Goal: Transaction & Acquisition: Book appointment/travel/reservation

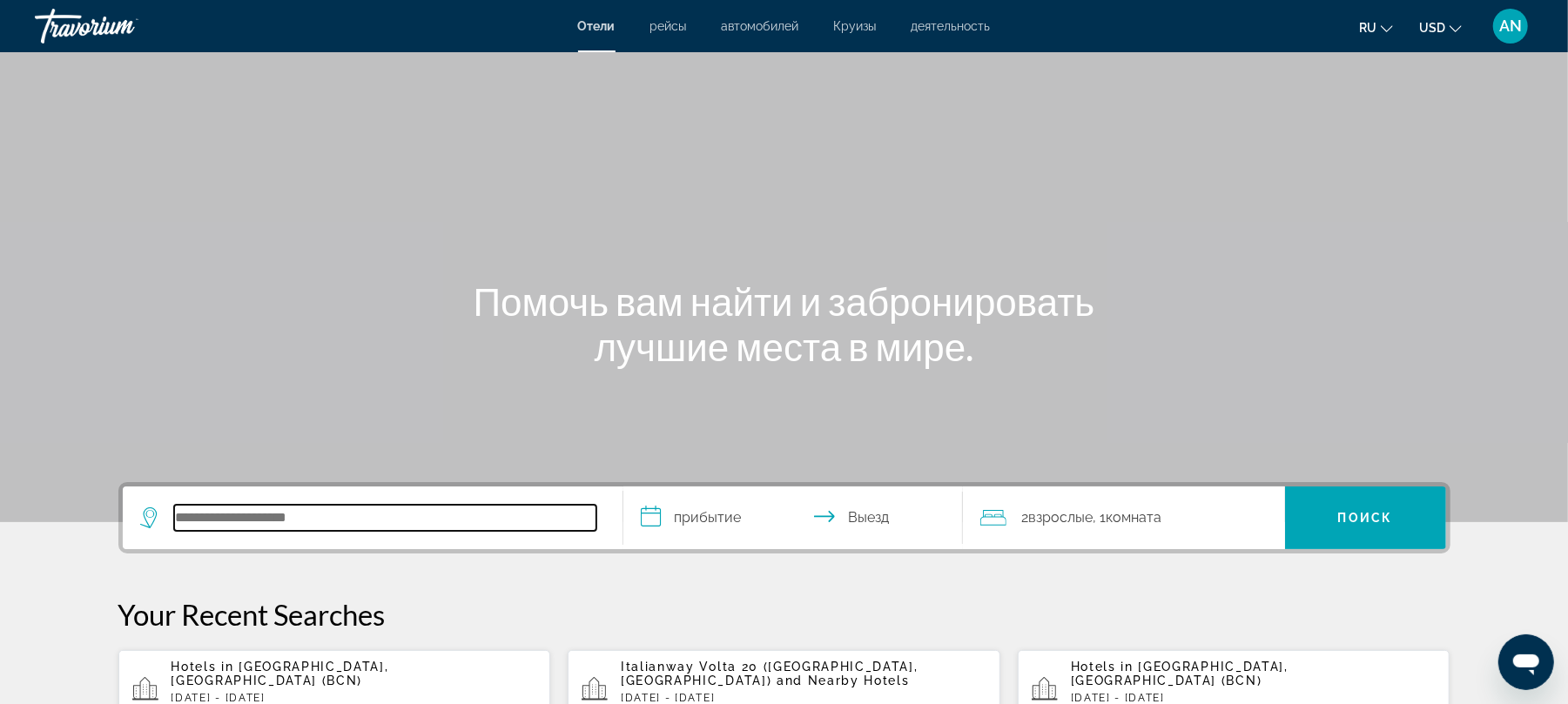
click at [350, 513] on input "Search hotel destination" at bounding box center [384, 517] width 422 height 26
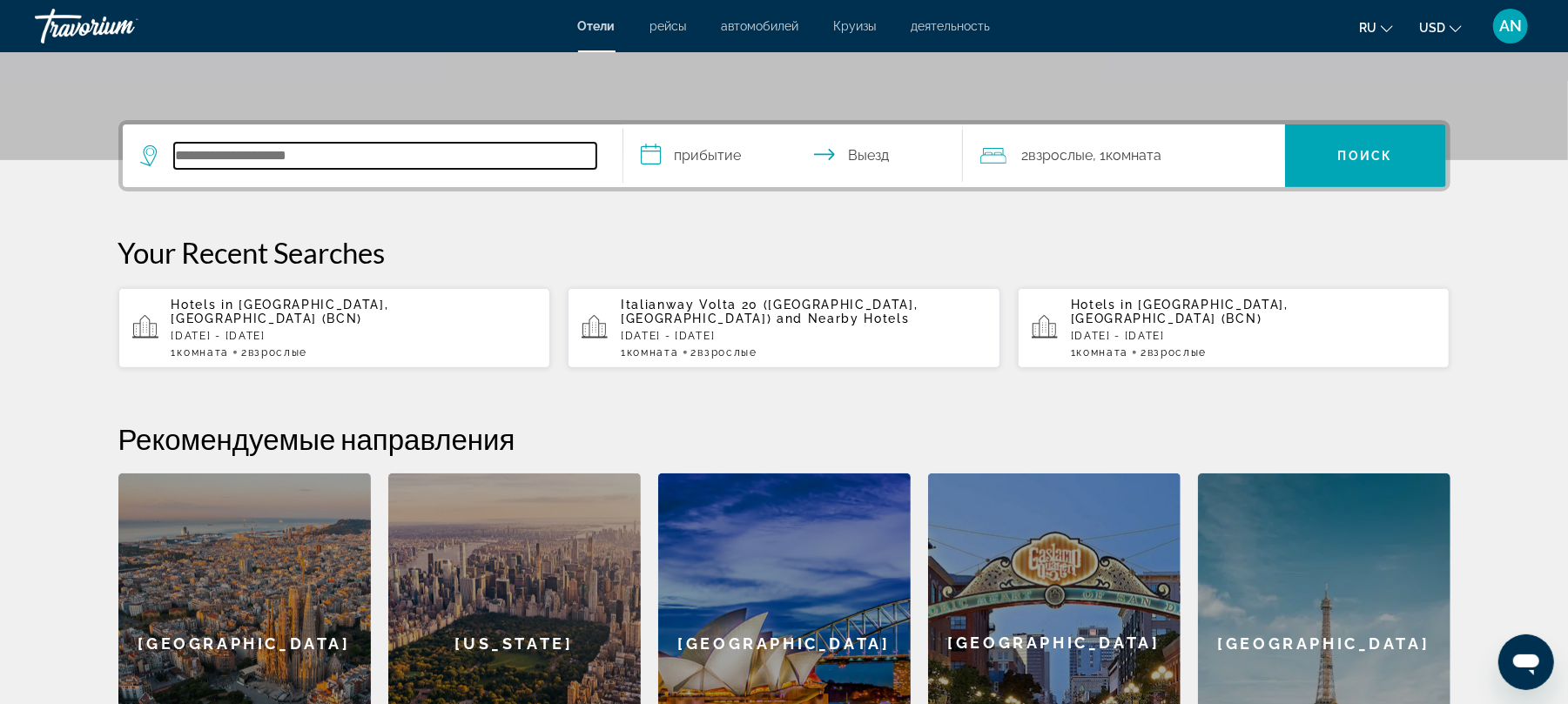
scroll to position [425, 0]
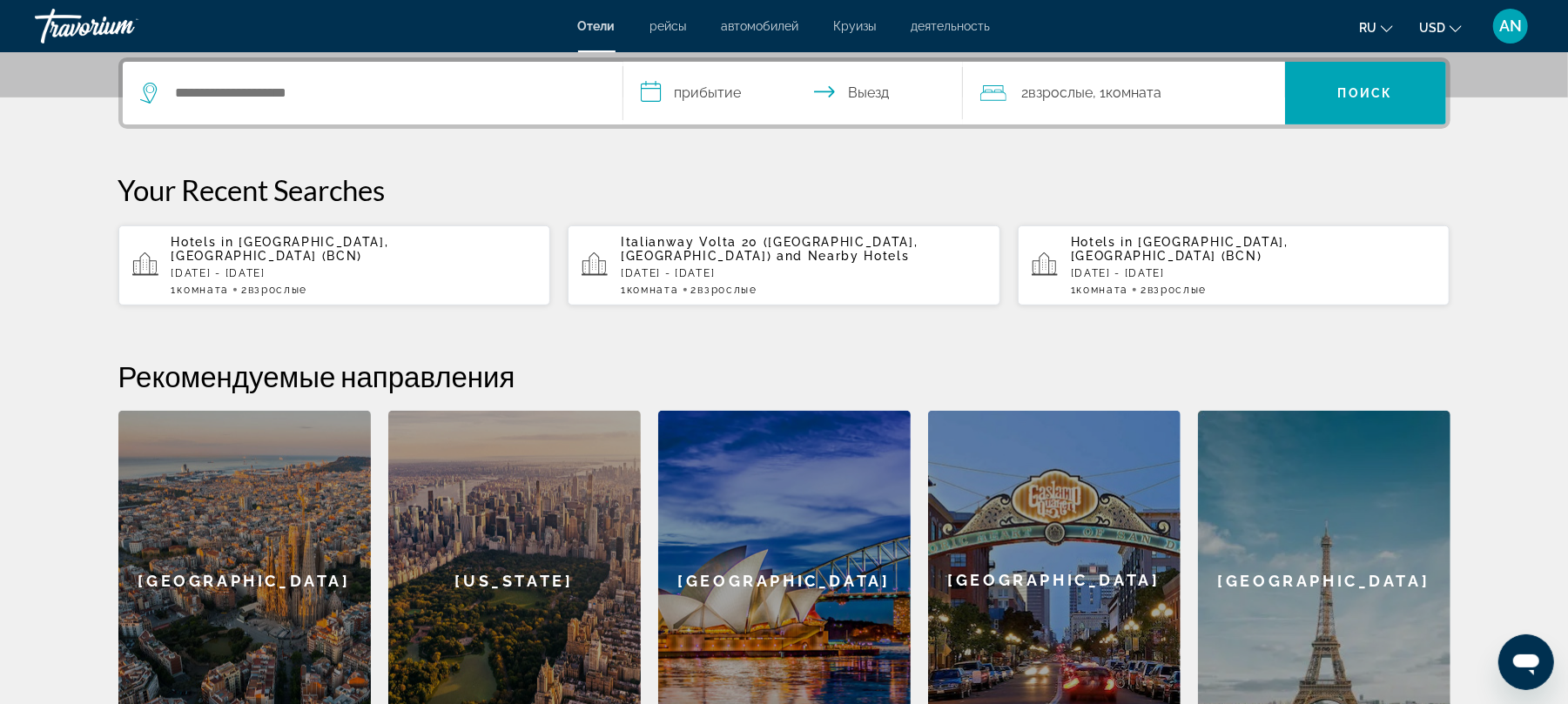
click at [1358, 583] on div "[GEOGRAPHIC_DATA]" at bounding box center [1324, 581] width 252 height 339
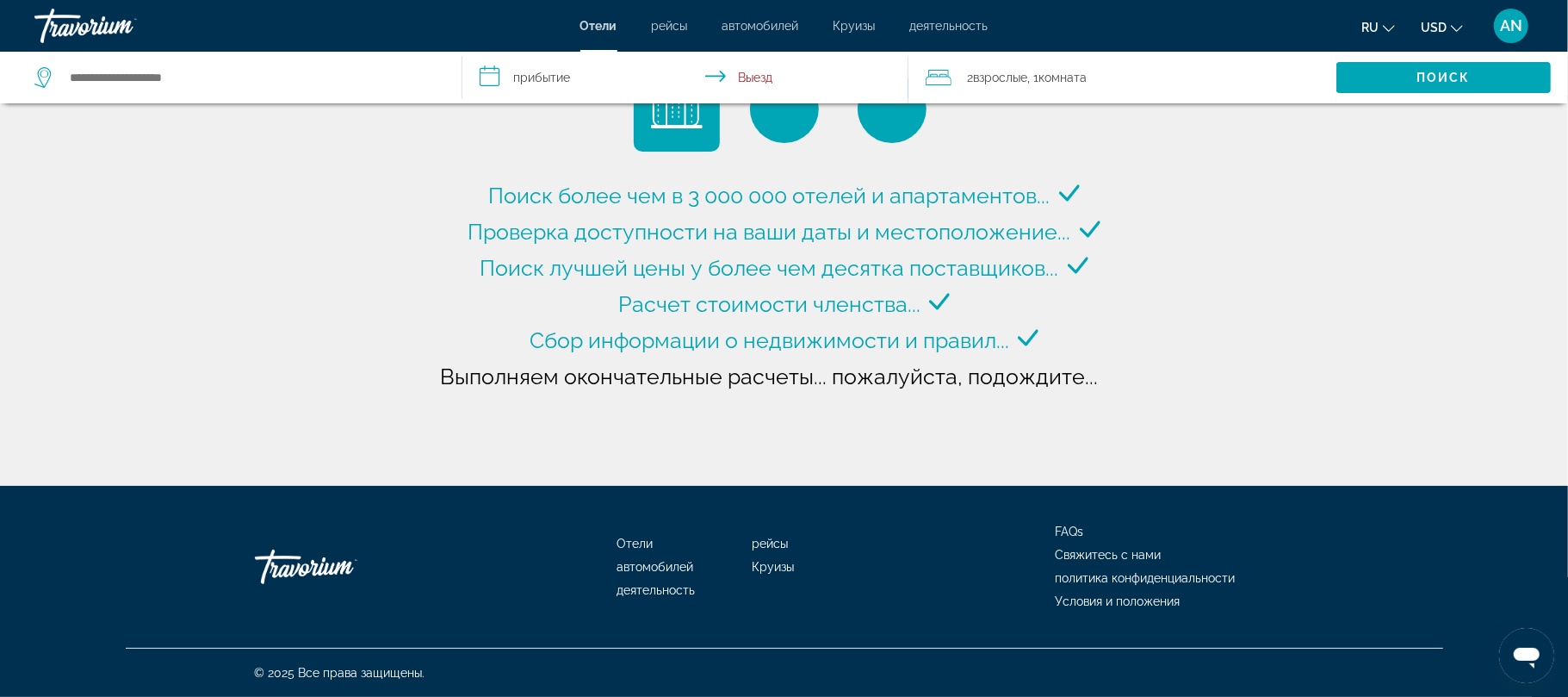
type input "**********"
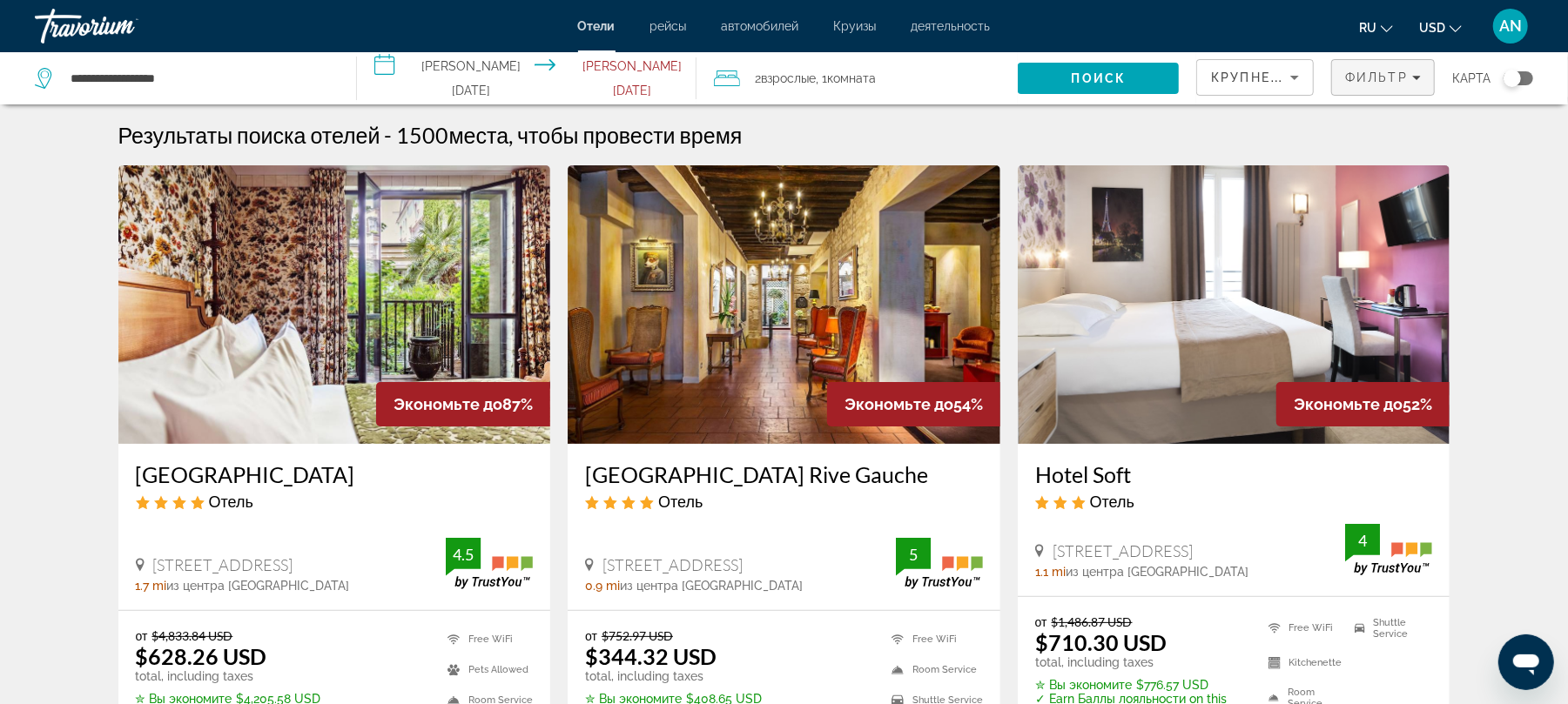
click at [1425, 87] on span "Filters" at bounding box center [1383, 77] width 102 height 42
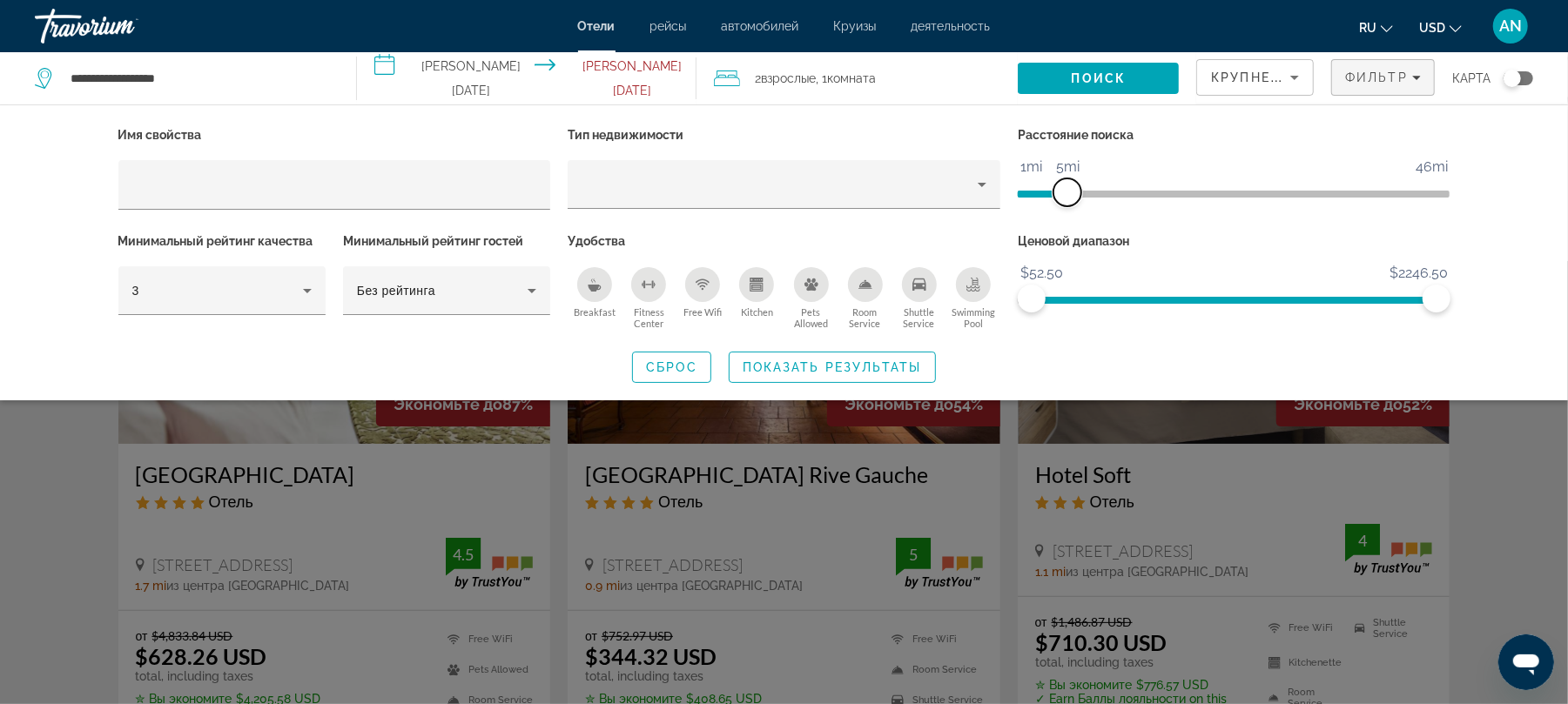
drag, startPoint x: 1446, startPoint y: 195, endPoint x: 1066, endPoint y: 192, distance: 380.0
click at [1066, 192] on span "ngx-slider" at bounding box center [1067, 192] width 28 height 28
drag, startPoint x: 1436, startPoint y: 296, endPoint x: 1209, endPoint y: 286, distance: 227.2
click at [1209, 286] on span "ngx-slider-max" at bounding box center [1209, 298] width 28 height 28
click at [1360, 80] on span "Фильтр" at bounding box center [1376, 78] width 63 height 14
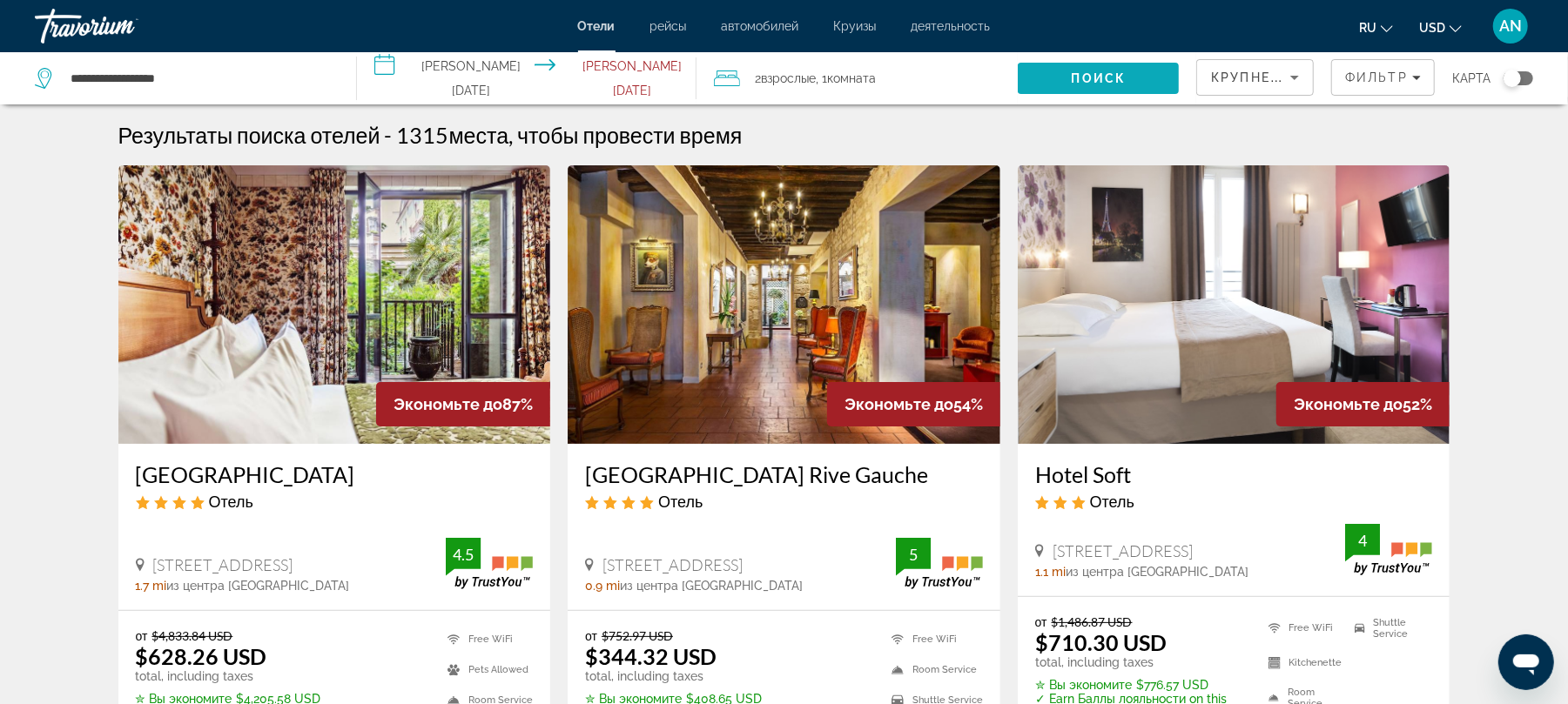
click at [1090, 72] on span "Поиск" at bounding box center [1099, 79] width 55 height 14
